Goal: Information Seeking & Learning: Learn about a topic

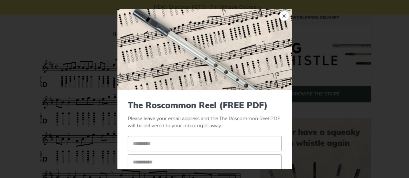
drag, startPoint x: 112, startPoint y: 33, endPoint x: 135, endPoint y: 34, distance: 22.6
click at [282, 16] on link "×" at bounding box center [284, 16] width 10 height 10
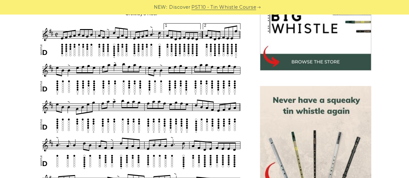
scroll to position [226, 0]
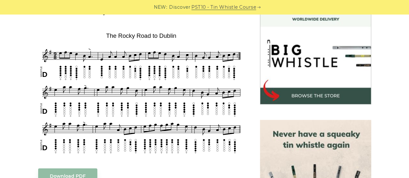
scroll to position [194, 0]
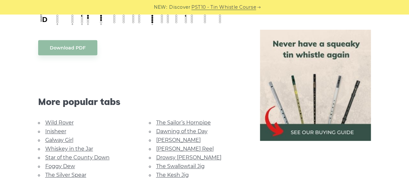
scroll to position [355, 0]
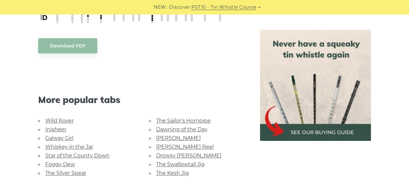
click at [60, 42] on body "NEW: Discover PST10 - Tin Whistle Course Lessons Fingering Charts Tabs & Notes …" at bounding box center [204, 144] width 409 height 999
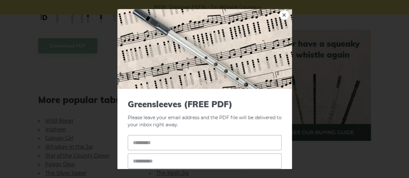
scroll to position [0, 0]
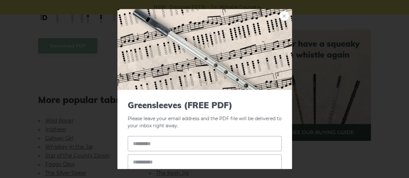
click at [279, 15] on link "×" at bounding box center [284, 16] width 10 height 10
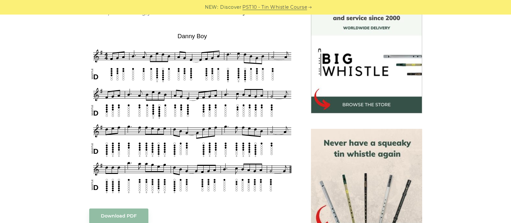
scroll to position [202, 0]
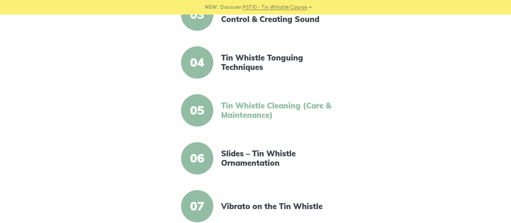
scroll to position [242, 0]
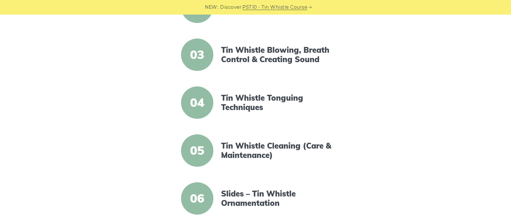
click at [199, 201] on span "06" at bounding box center [197, 198] width 32 height 32
click at [252, 197] on link "Slides – Tin Whistle Ornamentation" at bounding box center [276, 198] width 111 height 19
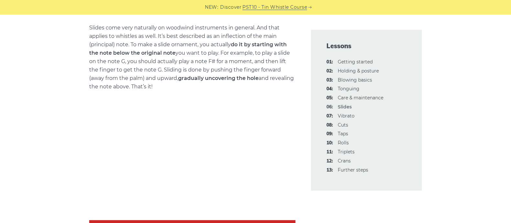
scroll to position [282, 0]
